Goal: Task Accomplishment & Management: Manage account settings

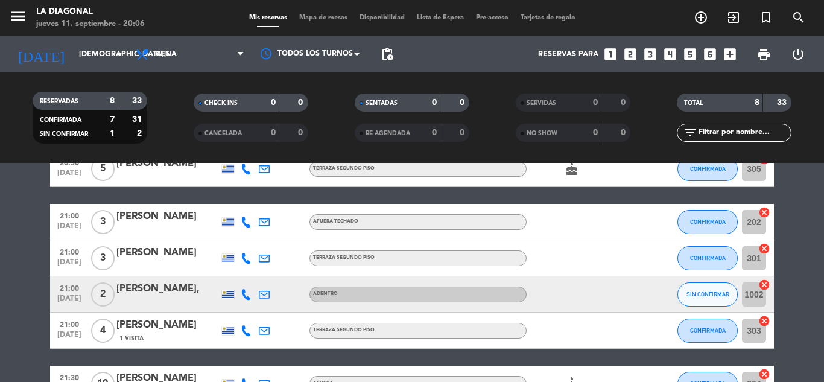
scroll to position [181, 0]
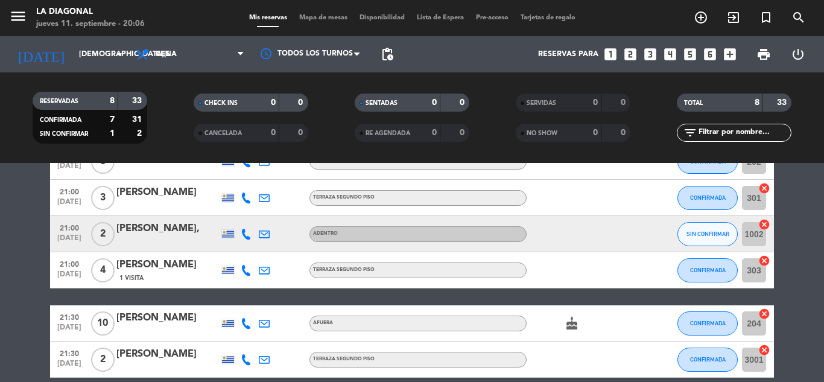
click at [743, 238] on input "1002" at bounding box center [754, 234] width 24 height 24
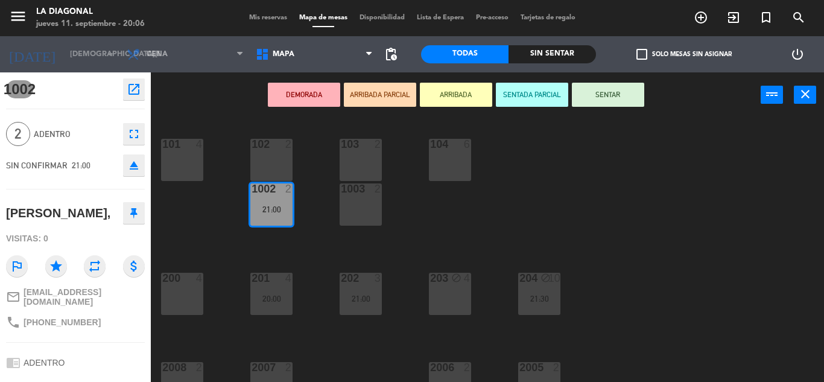
click at [268, 158] on div "102 2" at bounding box center [271, 160] width 42 height 42
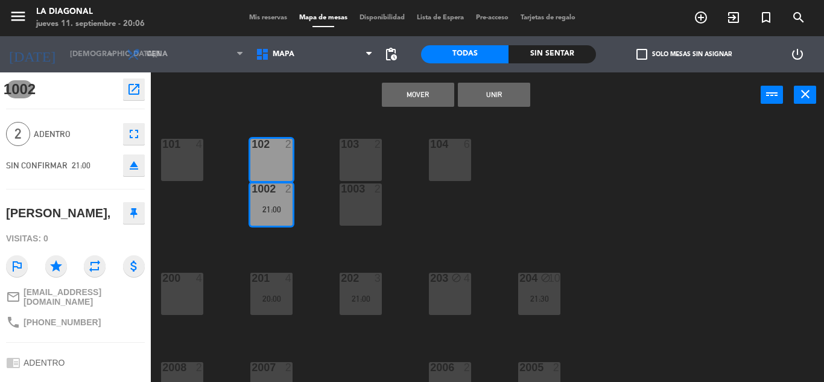
click at [436, 91] on button "Mover" at bounding box center [418, 95] width 72 height 24
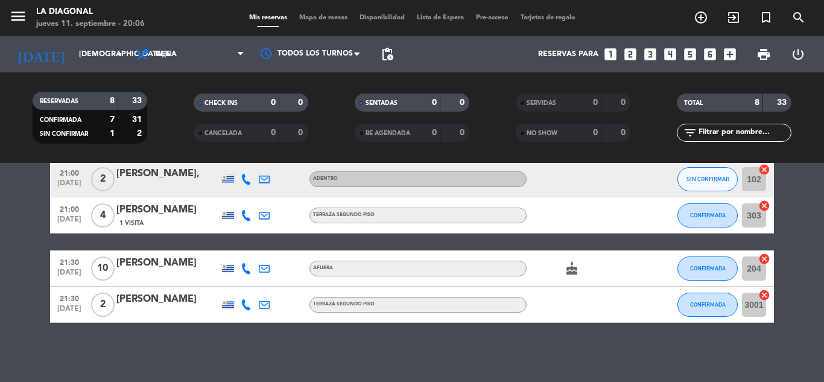
scroll to position [237, 0]
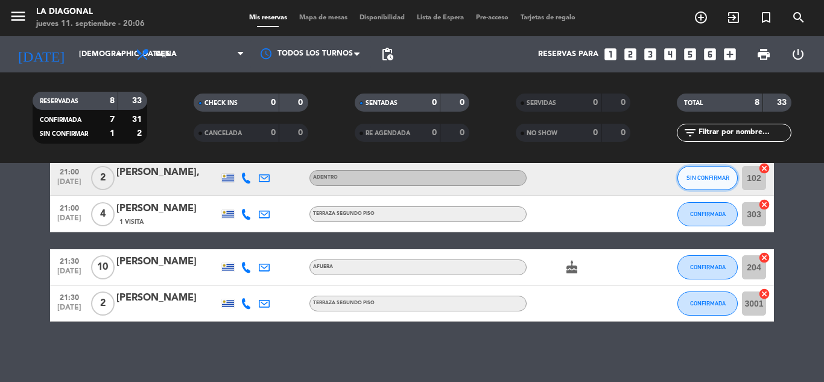
click at [704, 172] on button "SIN CONFIRMAR" at bounding box center [707, 178] width 60 height 24
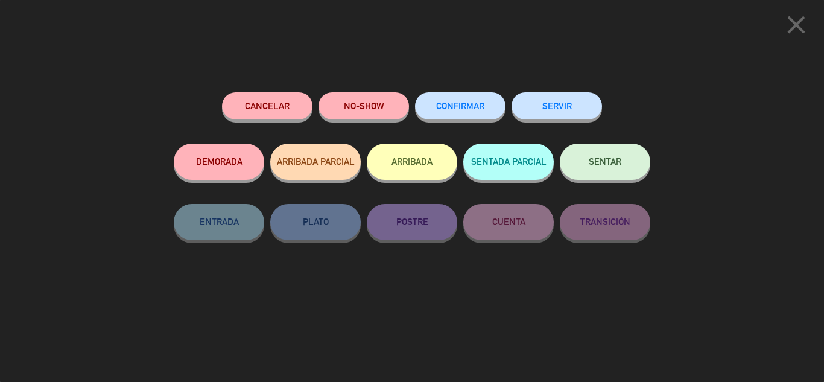
click at [437, 113] on button "CONFIRMAR" at bounding box center [460, 105] width 90 height 27
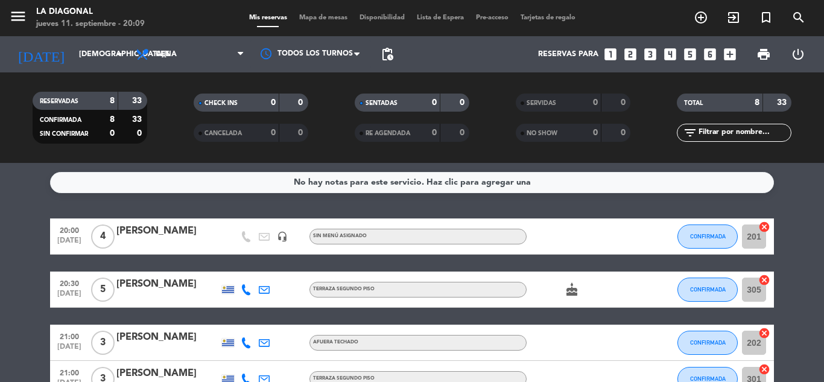
scroll to position [60, 0]
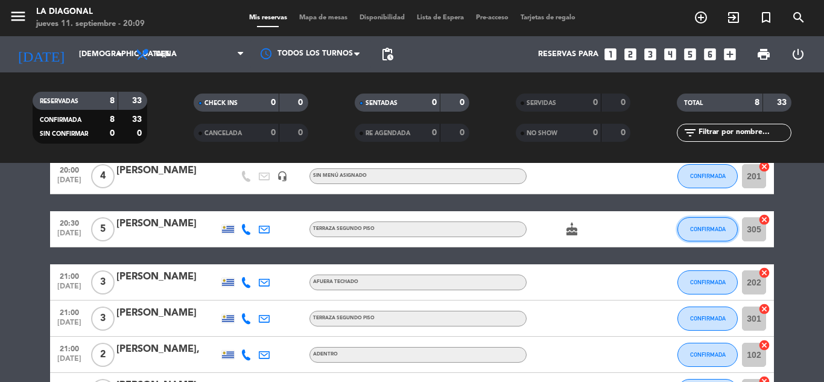
click at [710, 232] on button "CONFIRMADA" at bounding box center [707, 229] width 60 height 24
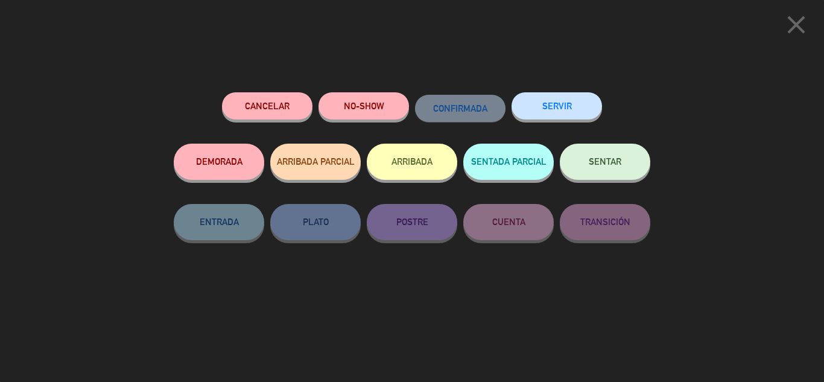
click at [443, 158] on button "ARRIBADA" at bounding box center [412, 162] width 90 height 36
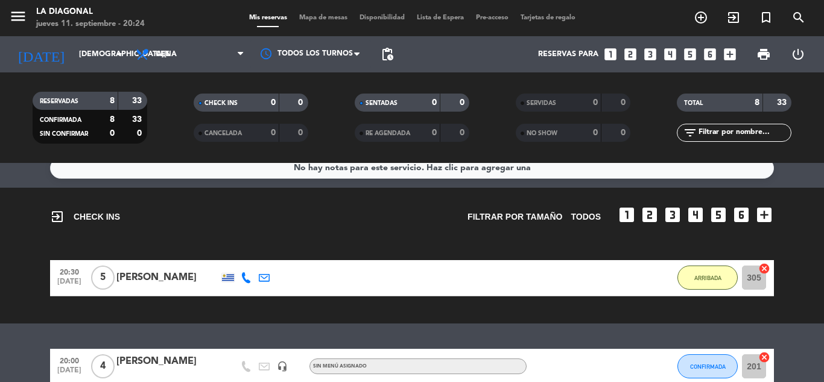
scroll to position [0, 0]
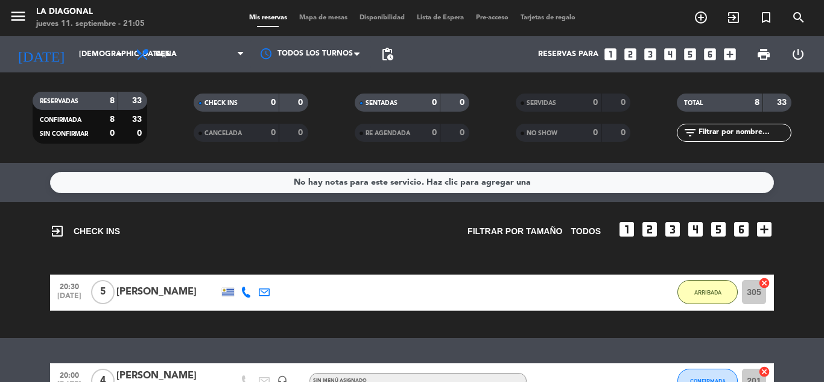
click at [3, 260] on div "exit_to_app CHECK INS Filtrar por tamaño TODOS looks_one looks_two looks_3 look…" at bounding box center [412, 270] width 824 height 136
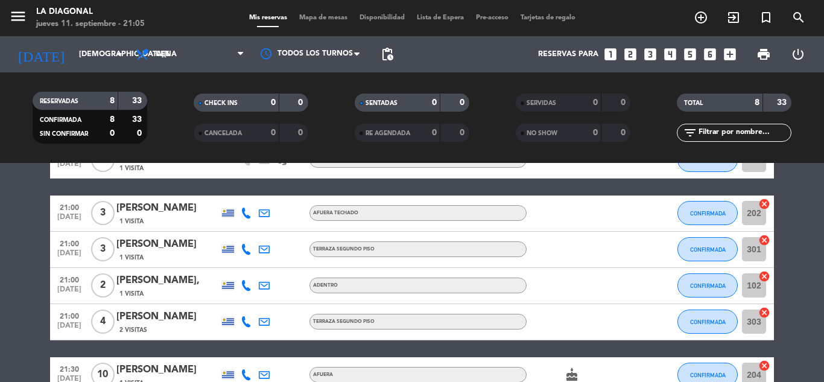
scroll to position [241, 0]
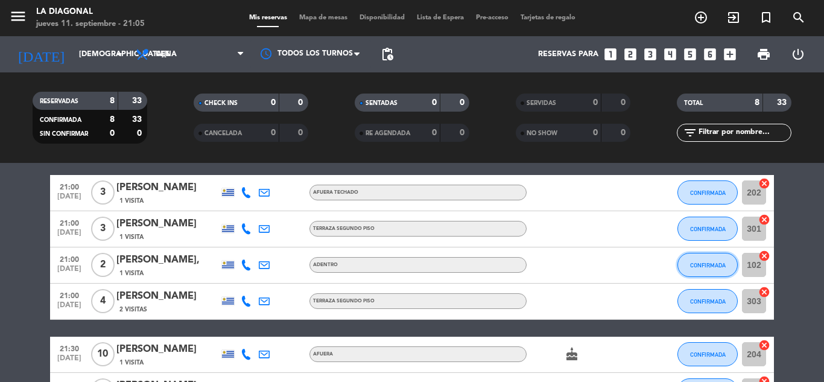
click at [701, 267] on span "CONFIRMADA" at bounding box center [708, 265] width 36 height 7
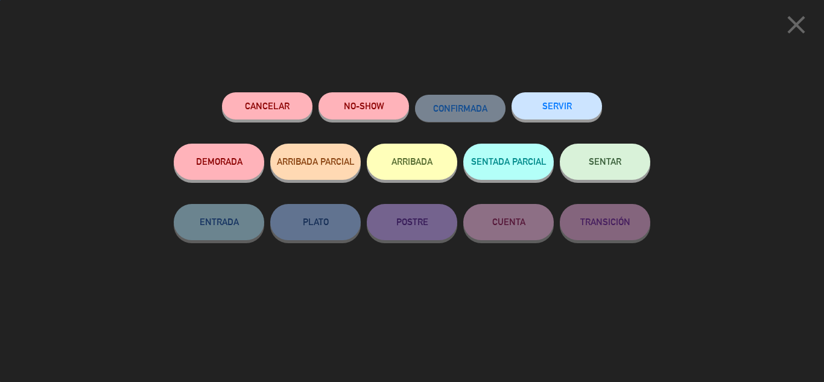
click at [412, 164] on button "ARRIBADA" at bounding box center [412, 162] width 90 height 36
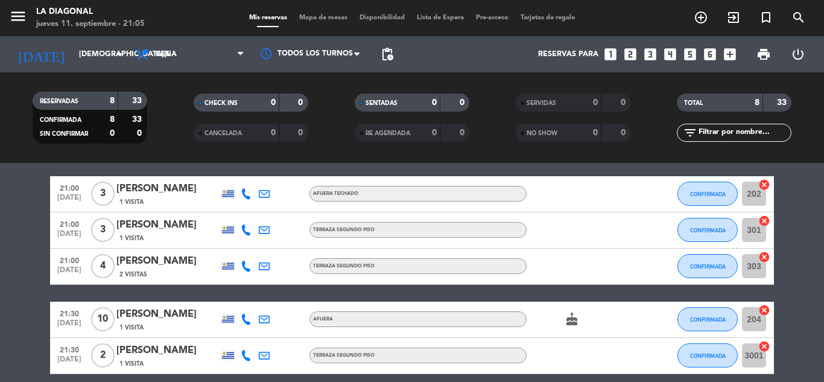
scroll to position [294, 0]
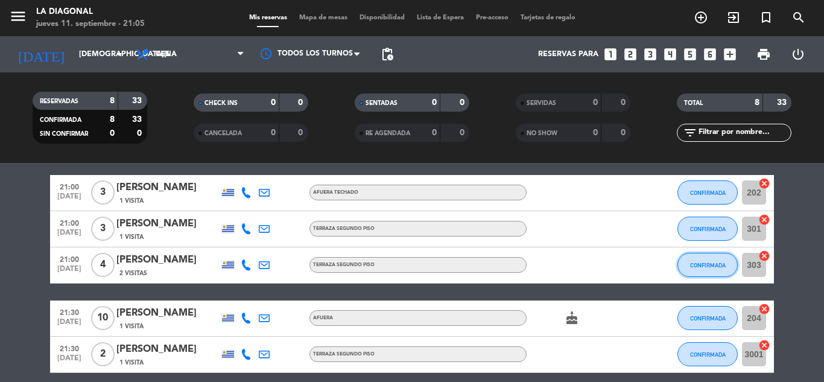
click at [719, 268] on button "CONFIRMADA" at bounding box center [707, 265] width 60 height 24
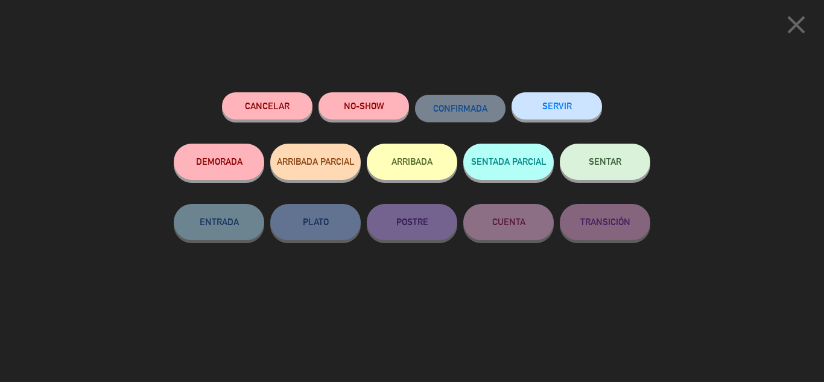
click at [385, 164] on button "ARRIBADA" at bounding box center [412, 162] width 90 height 36
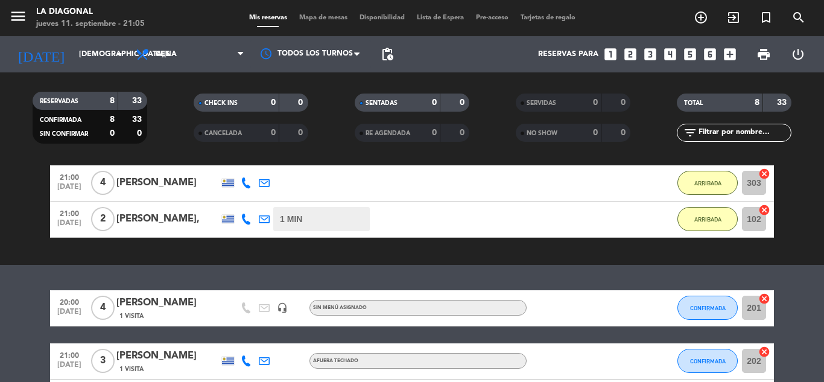
scroll to position [150, 0]
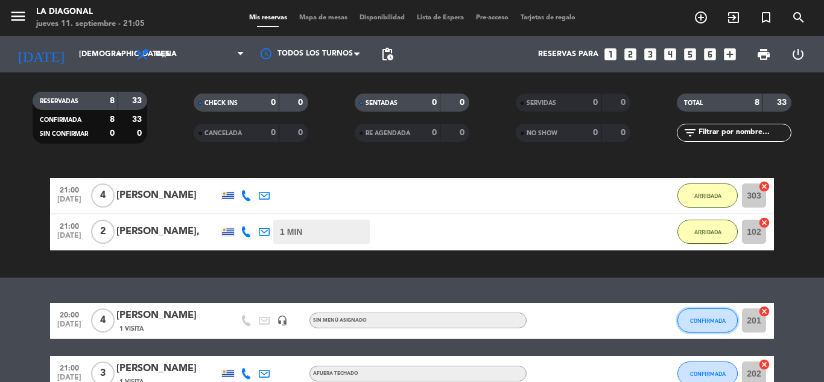
click at [710, 325] on button "CONFIRMADA" at bounding box center [707, 320] width 60 height 24
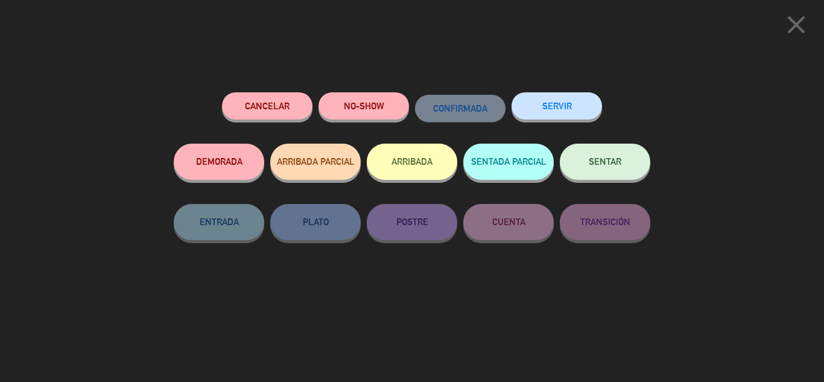
click at [437, 160] on button "ARRIBADA" at bounding box center [412, 162] width 90 height 36
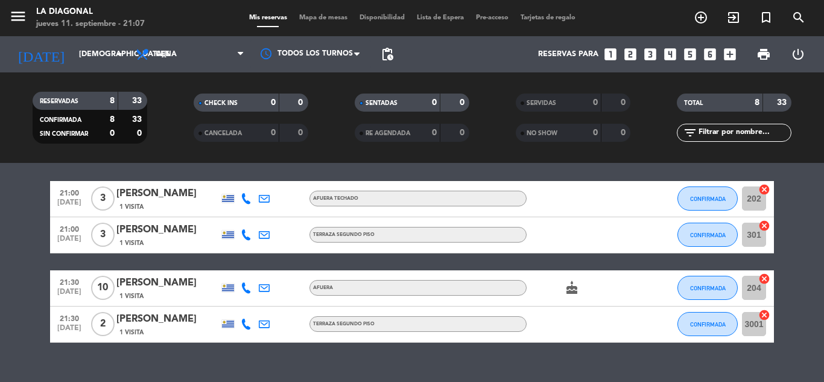
scroll to position [362, 0]
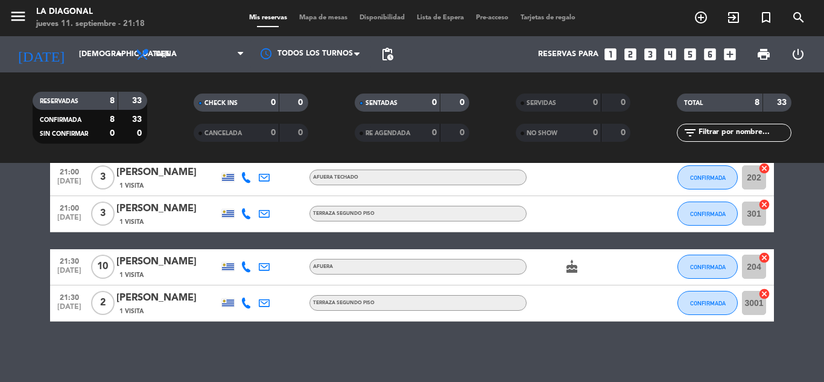
click at [818, 349] on div "No hay notas para este servicio. Haz clic para agregar una exit_to_app CHECK IN…" at bounding box center [412, 272] width 824 height 219
click at [692, 216] on span "CONFIRMADA" at bounding box center [708, 213] width 36 height 7
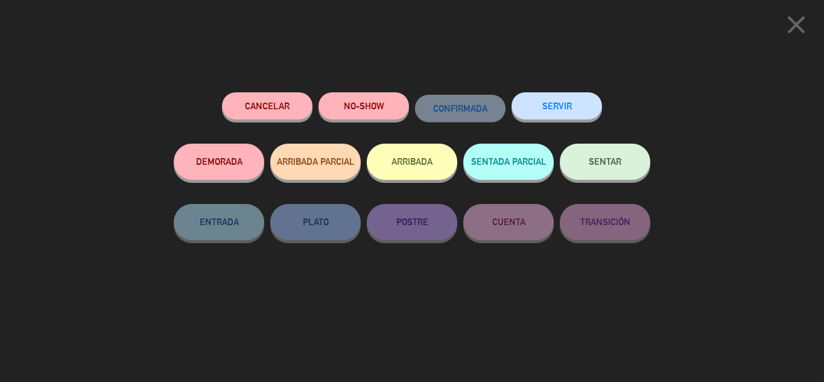
click at [416, 163] on button "ARRIBADA" at bounding box center [412, 162] width 90 height 36
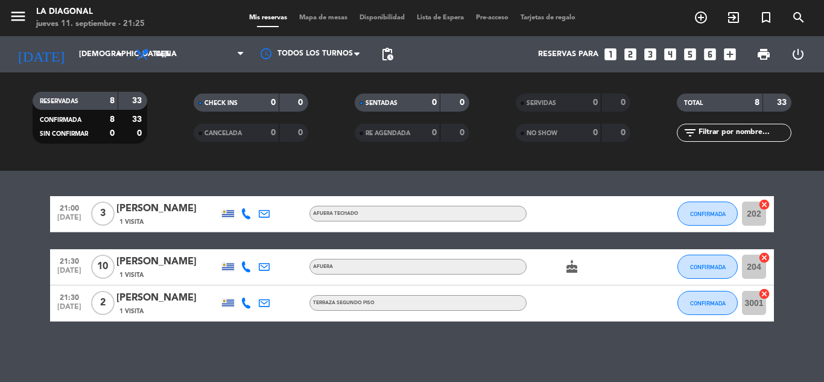
click at [765, 349] on div "No hay notas para este servicio. Haz clic para agregar una exit_to_app CHECK IN…" at bounding box center [412, 272] width 824 height 219
click at [713, 301] on span "CONFIRMADA" at bounding box center [708, 303] width 36 height 7
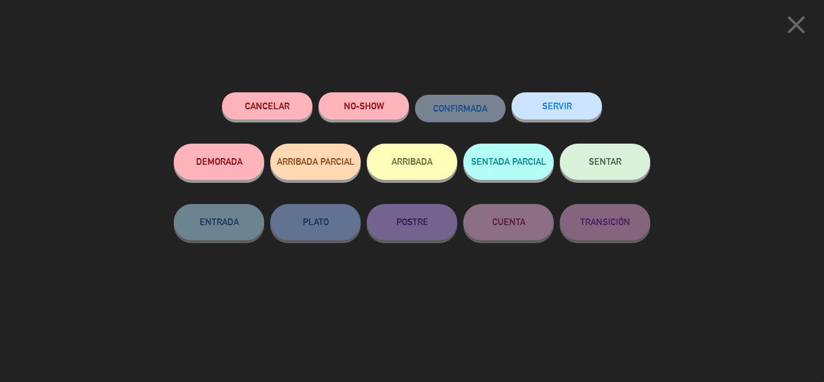
click at [419, 168] on button "ARRIBADA" at bounding box center [412, 162] width 90 height 36
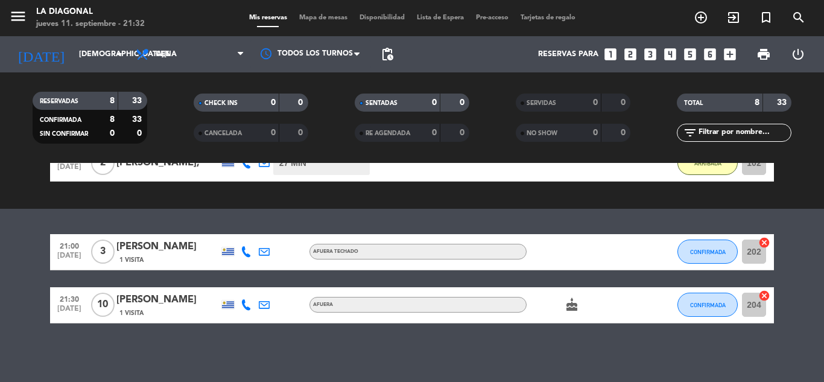
scroll to position [379, 0]
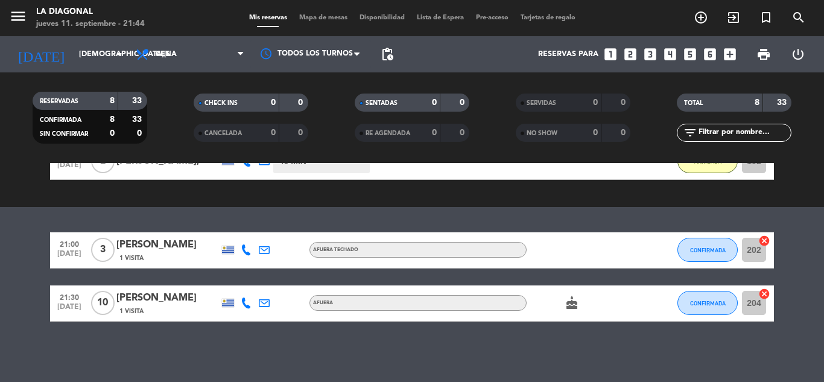
click at [823, 264] on bookings-row "21:00 [DATE] 3 [PERSON_NAME] 1 Visita AFUERA TECHADO CONFIRMADA 202 cancel 21:3…" at bounding box center [412, 276] width 824 height 89
click at [701, 307] on button "CONFIRMADA" at bounding box center [707, 303] width 60 height 24
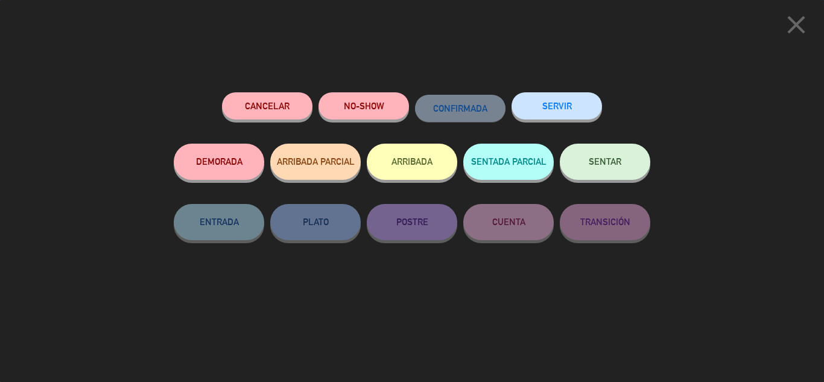
click at [406, 167] on button "ARRIBADA" at bounding box center [412, 162] width 90 height 36
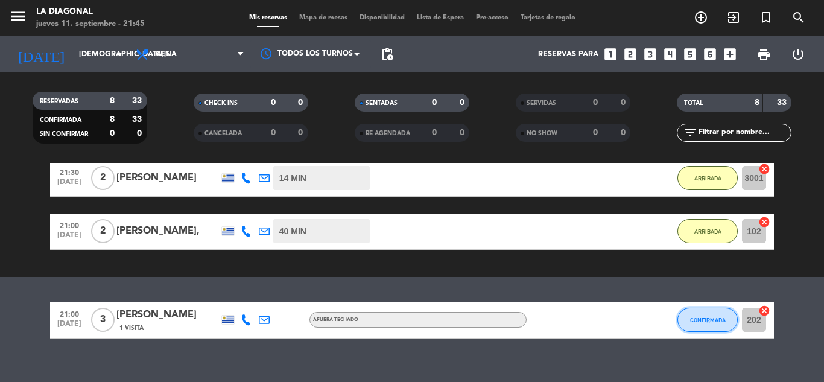
click at [700, 324] on button "CONFIRMADA" at bounding box center [707, 320] width 60 height 24
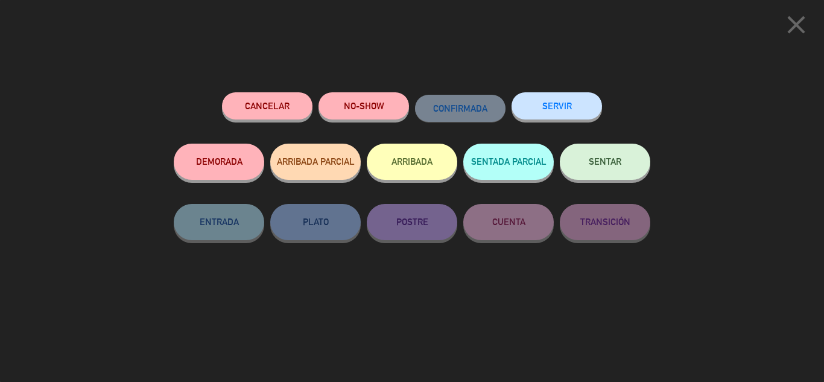
click at [415, 159] on button "ARRIBADA" at bounding box center [412, 162] width 90 height 36
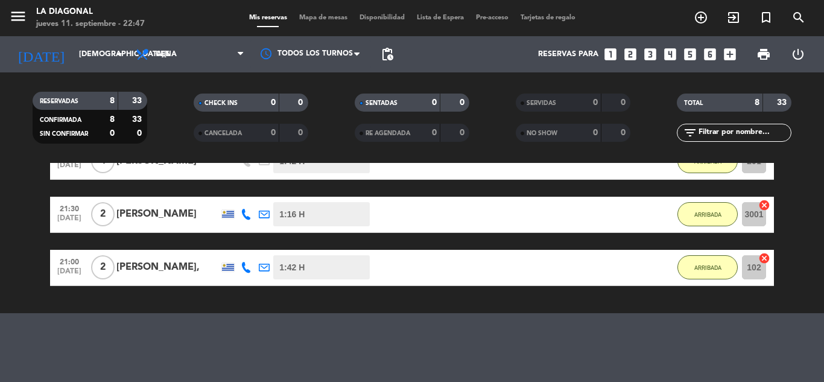
click at [67, 271] on span "[DATE]" at bounding box center [69, 274] width 30 height 14
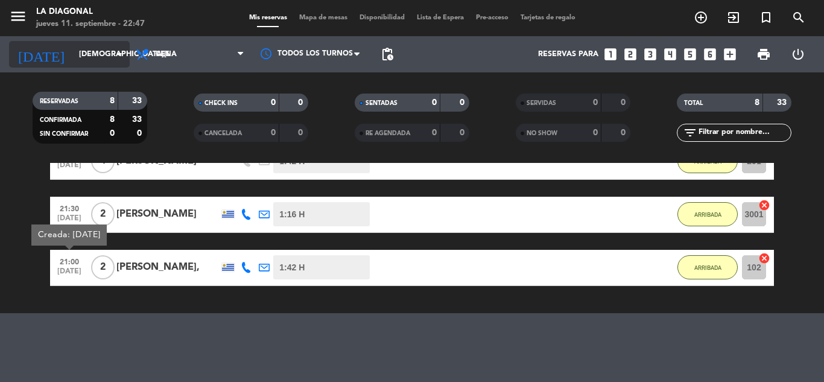
click at [103, 42] on div "[DATE] [DATE] arrow_drop_down" at bounding box center [69, 54] width 121 height 27
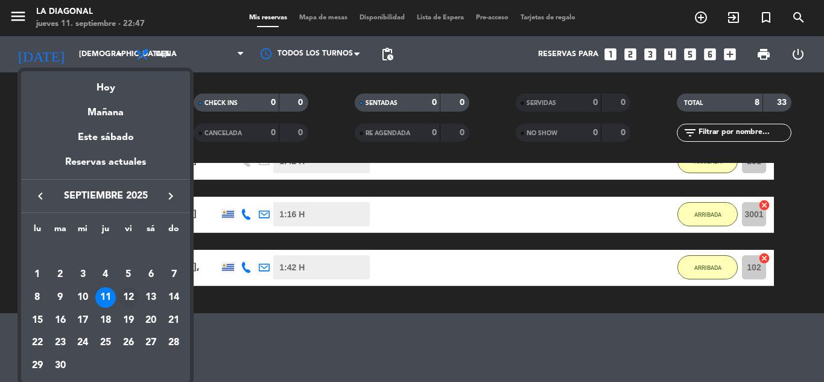
click at [131, 296] on div "12" at bounding box center [128, 297] width 21 height 21
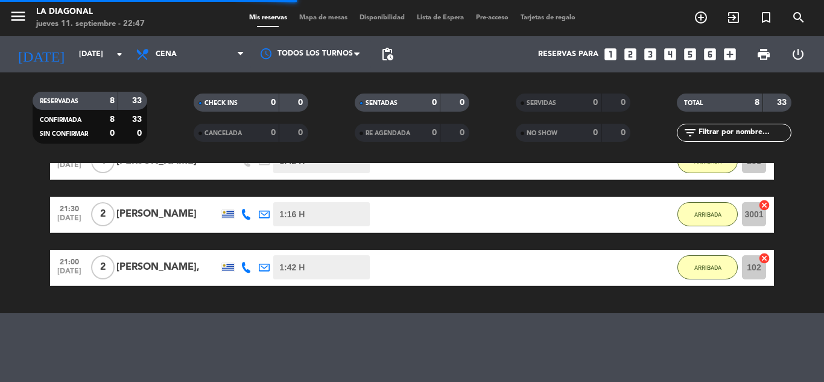
scroll to position [0, 0]
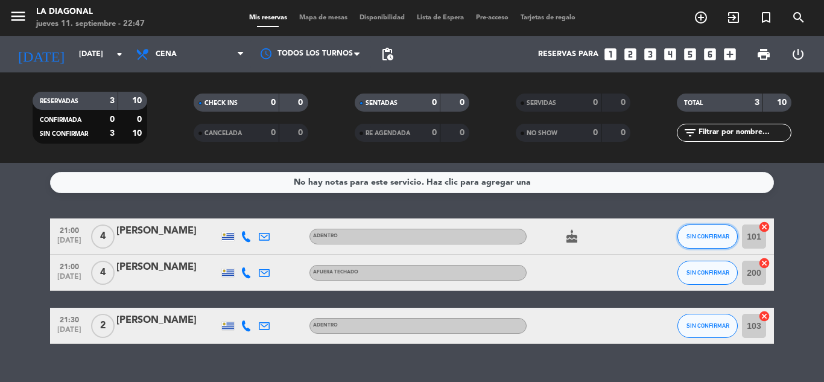
click at [686, 236] on button "SIN CONFIRMAR" at bounding box center [707, 236] width 60 height 24
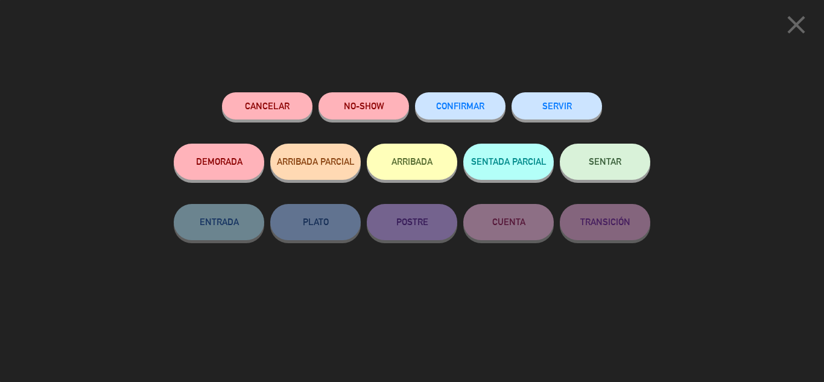
click at [449, 112] on button "CONFIRMAR" at bounding box center [460, 105] width 90 height 27
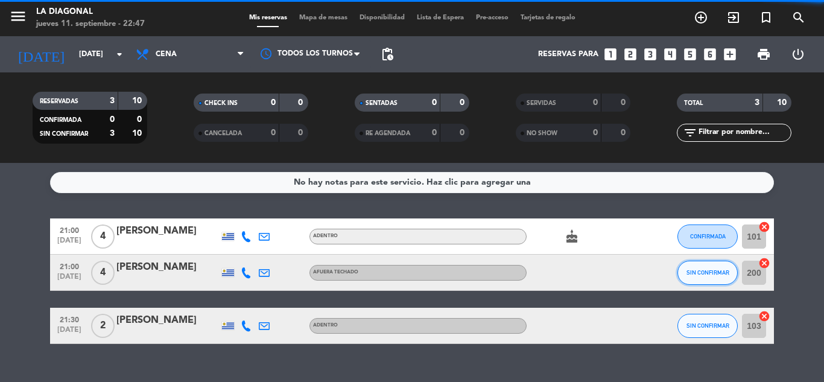
click at [713, 268] on button "SIN CONFIRMAR" at bounding box center [707, 272] width 60 height 24
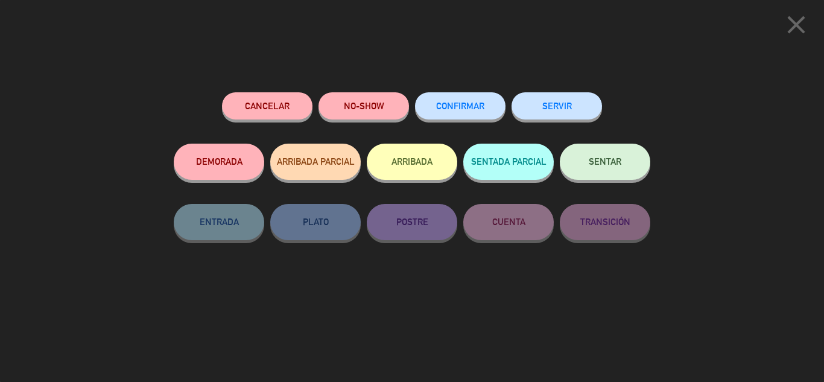
click at [458, 118] on button "CONFIRMAR" at bounding box center [460, 105] width 90 height 27
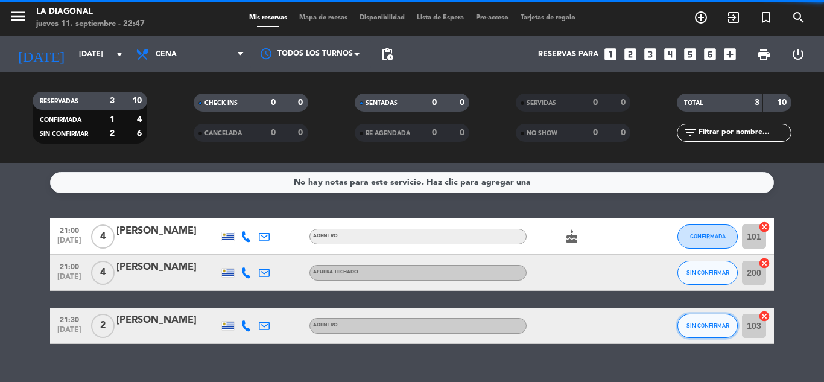
click at [698, 321] on button "SIN CONFIRMAR" at bounding box center [707, 326] width 60 height 24
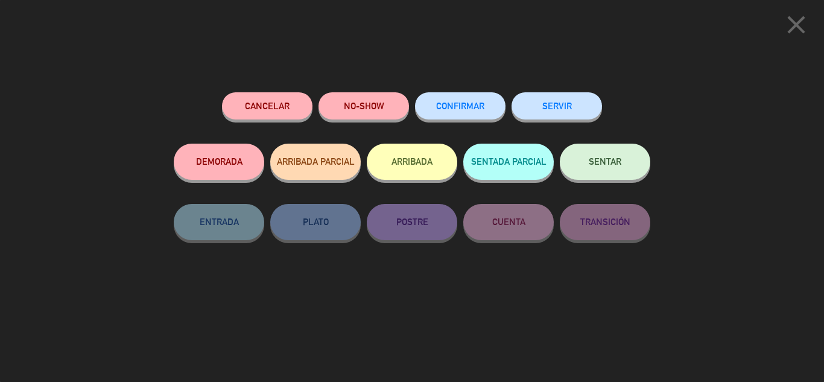
click at [440, 111] on button "CONFIRMAR" at bounding box center [460, 105] width 90 height 27
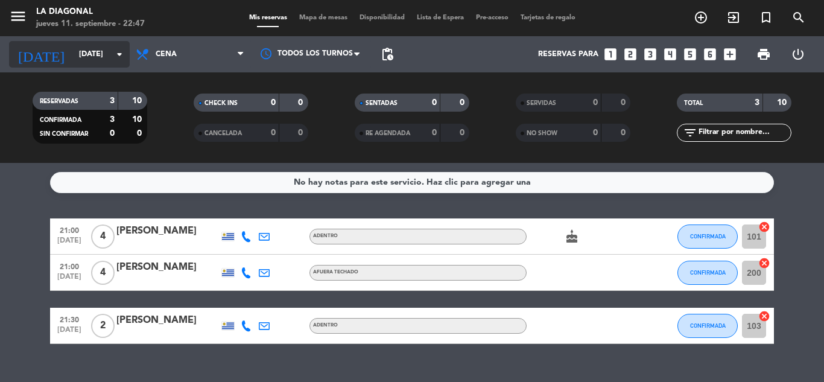
click at [80, 60] on input "[DATE]" at bounding box center [124, 54] width 102 height 21
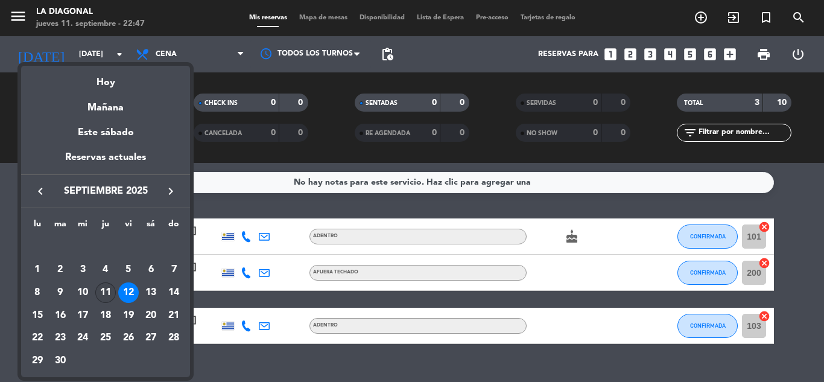
click at [107, 283] on div "11" at bounding box center [105, 292] width 21 height 21
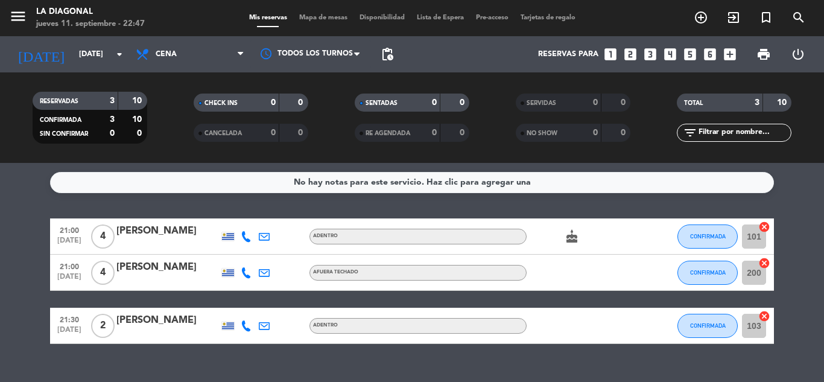
type input "[DEMOGRAPHIC_DATA][DATE]"
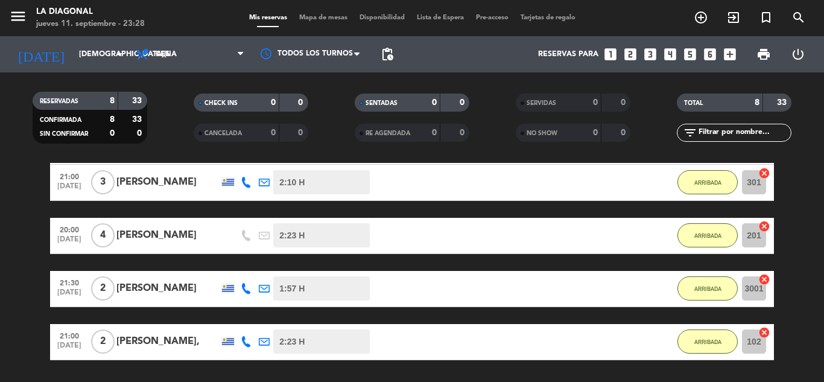
scroll to position [216, 0]
